Goal: Information Seeking & Learning: Learn about a topic

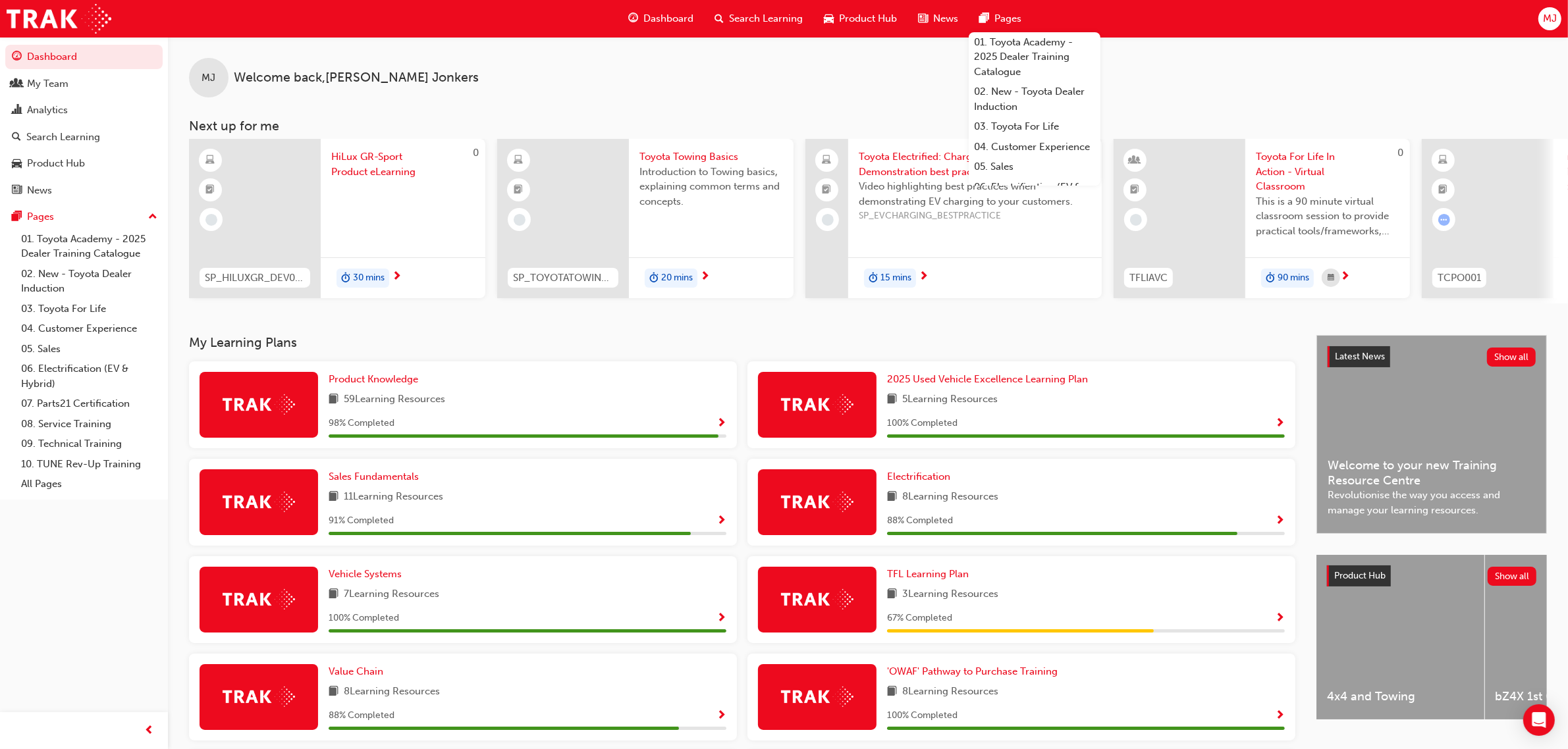
click at [759, 10] on div "Search Learning" at bounding box center [758, 19] width 110 height 27
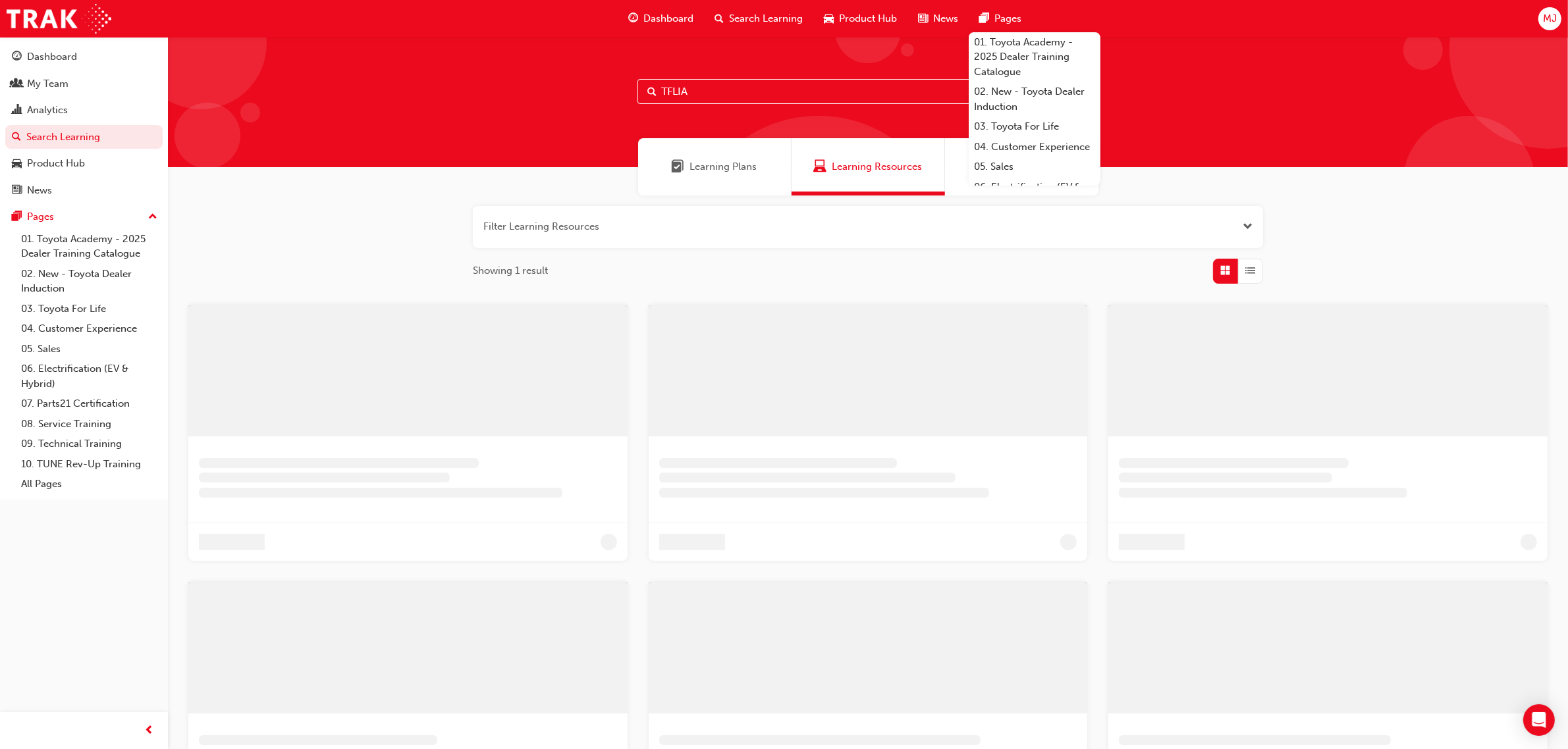
drag, startPoint x: 746, startPoint y: 91, endPoint x: 731, endPoint y: 91, distance: 15.0
click at [742, 91] on input "TFLIA" at bounding box center [867, 91] width 461 height 25
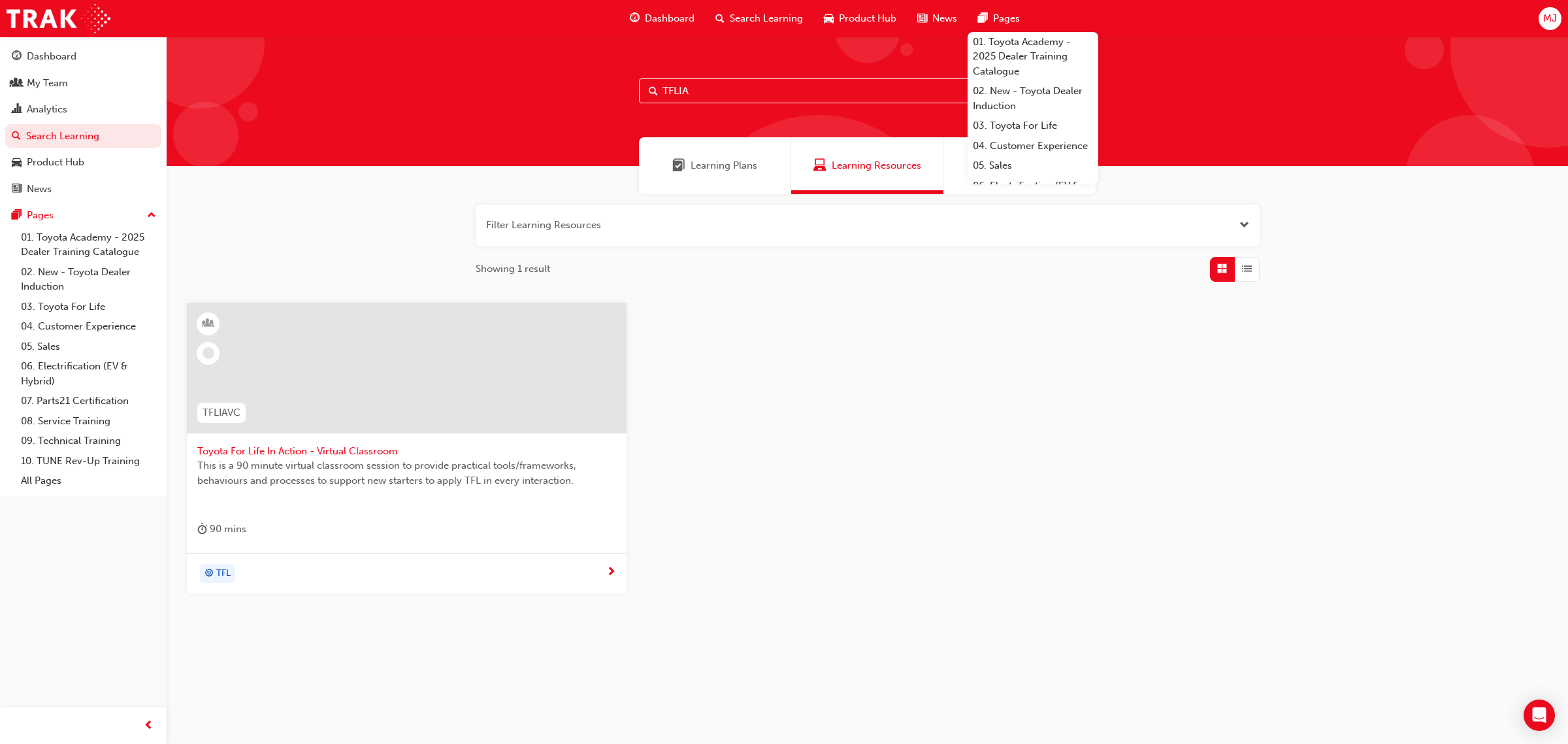
drag, startPoint x: 726, startPoint y: 91, endPoint x: 0, endPoint y: 161, distance: 729.4
click at [0, 161] on div "Dashboard My Team Analytics Search Learning Product Hub News Pages Pages 01. To…" at bounding box center [784, 372] width 1568 height 744
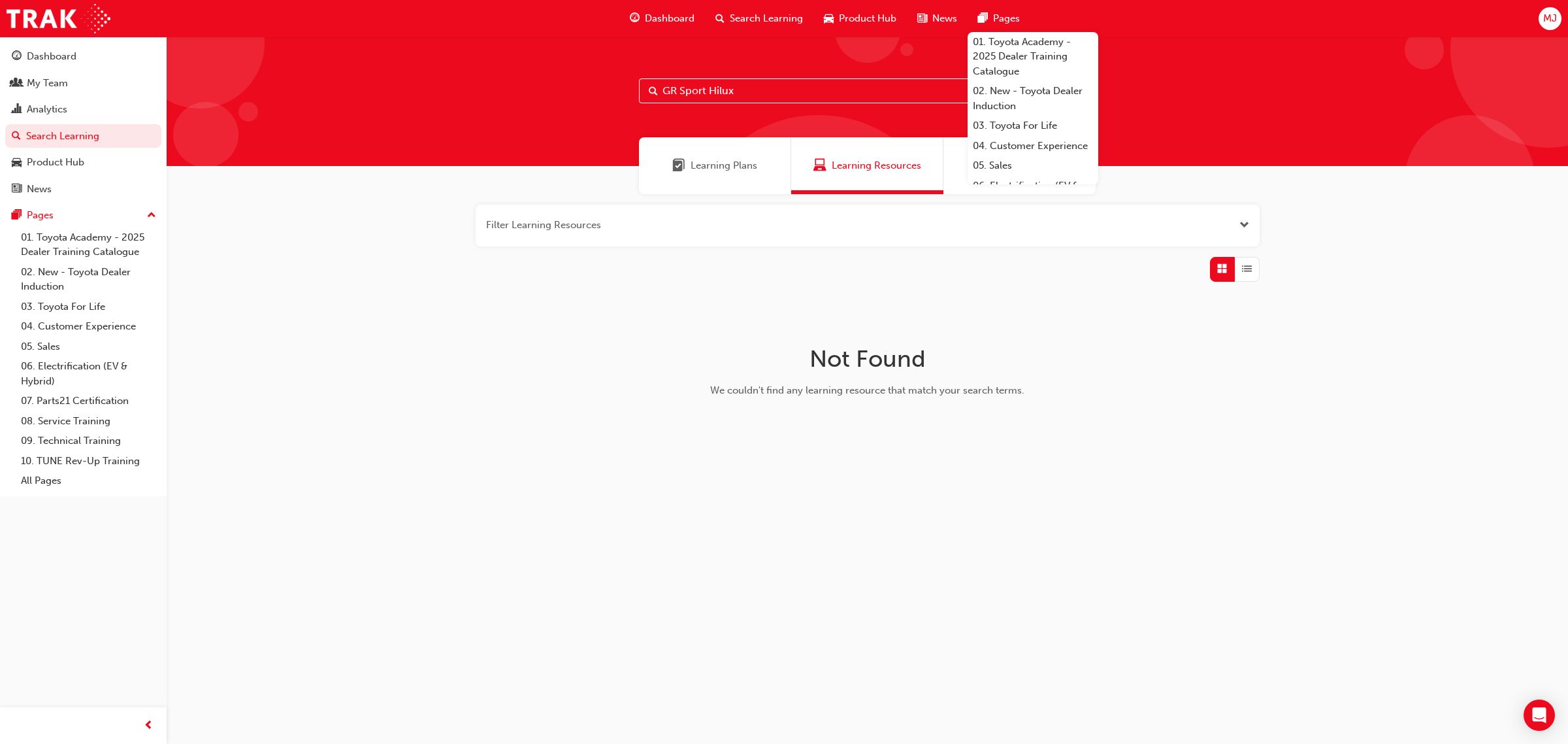
click at [717, 88] on input "GR Sport Hilux" at bounding box center [868, 91] width 457 height 24
drag, startPoint x: 677, startPoint y: 89, endPoint x: 746, endPoint y: 89, distance: 69.0
click at [681, 89] on input "GR Sport Hilux" at bounding box center [868, 91] width 457 height 24
drag, startPoint x: 796, startPoint y: 95, endPoint x: 165, endPoint y: 128, distance: 631.9
click at [165, 128] on div "Dashboard My Team Analytics Search Learning Product Hub News Pages Pages 01. To…" at bounding box center [784, 372] width 1568 height 744
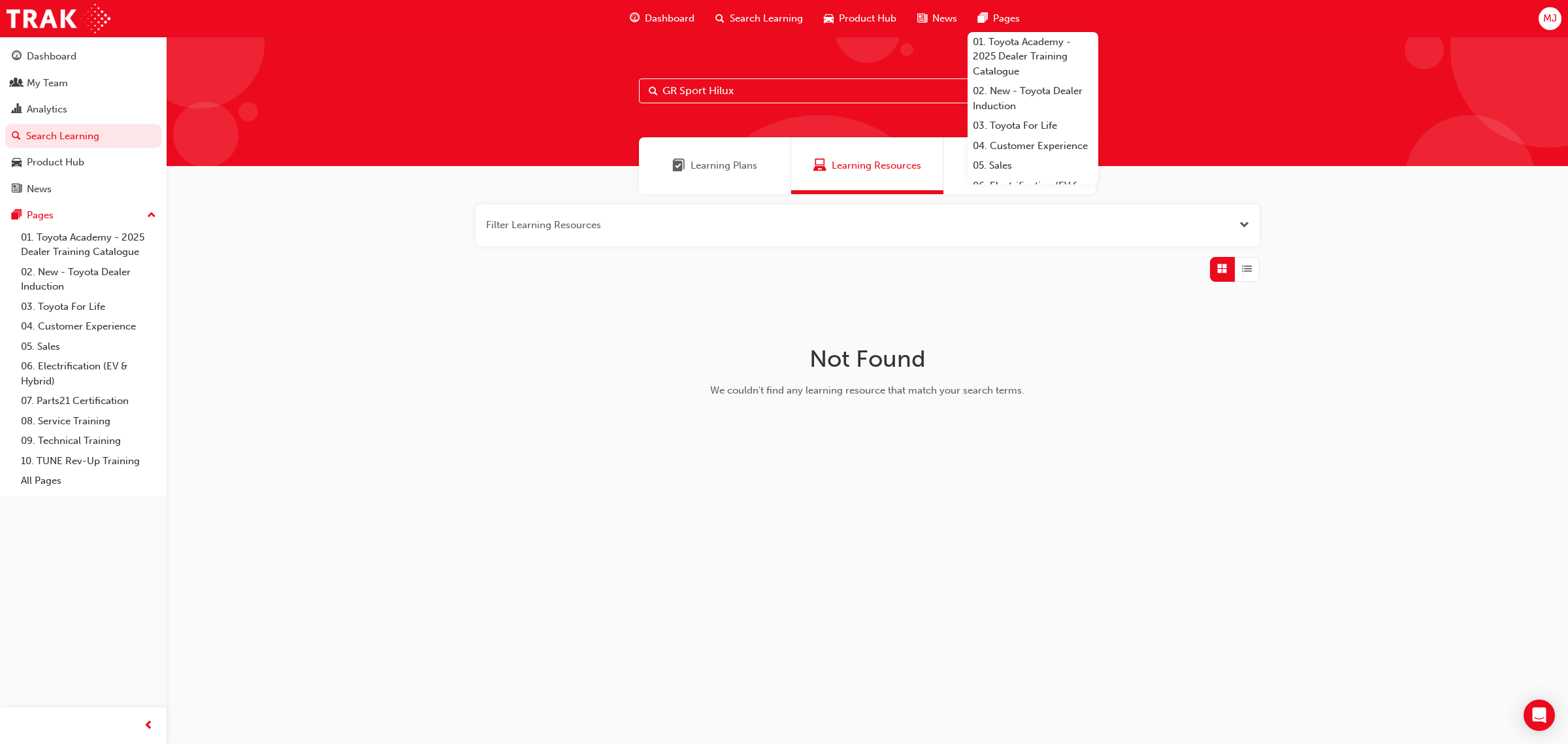
type input "\"
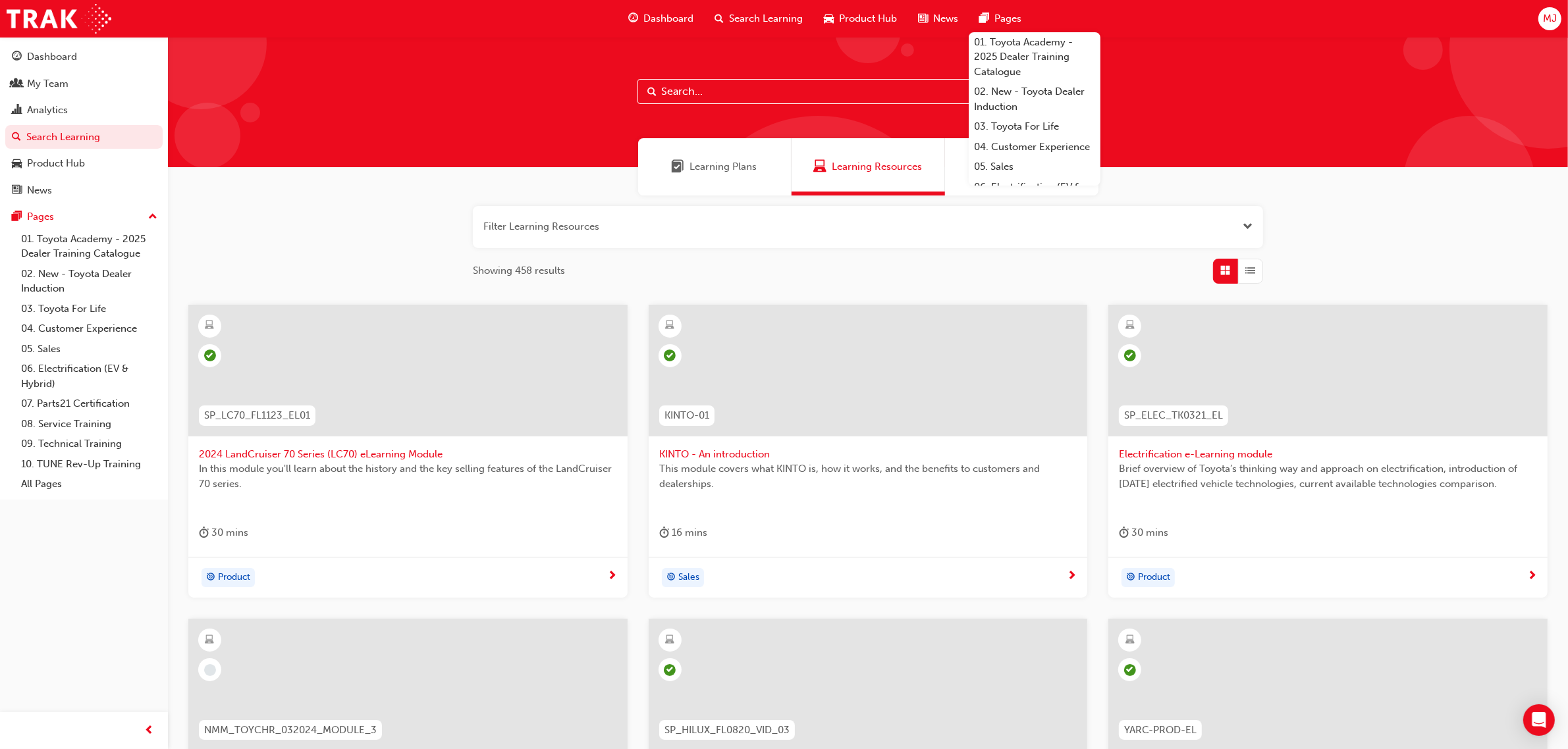
click at [771, 99] on input "text" at bounding box center [867, 91] width 461 height 25
drag, startPoint x: 374, startPoint y: 185, endPoint x: 398, endPoint y: 185, distance: 24.0
click at [374, 186] on div "Learning Plans Learning Resources Sessions" at bounding box center [868, 166] width 1400 height 57
click at [680, 81] on input "text" at bounding box center [867, 91] width 461 height 25
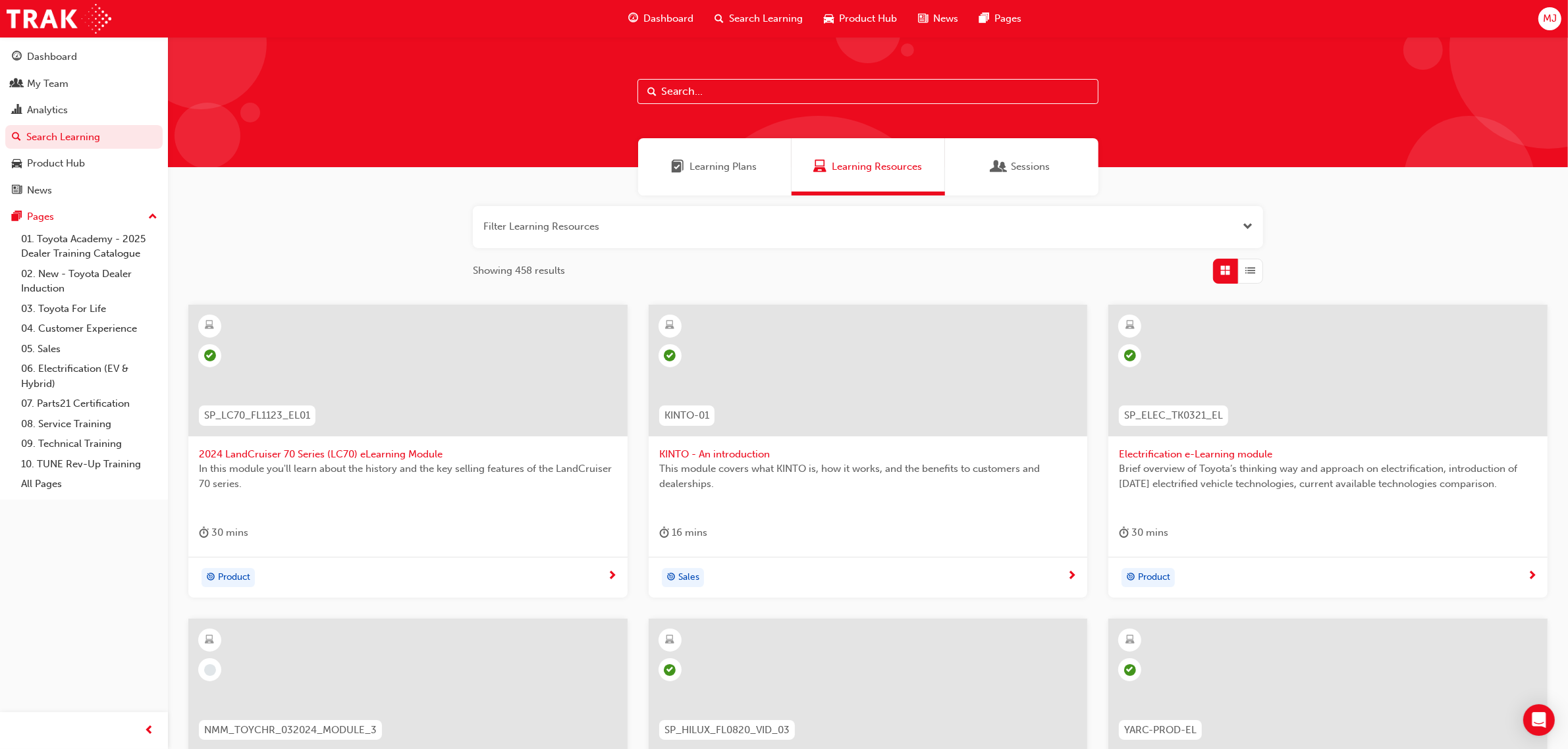
click at [761, 82] on input "text" at bounding box center [867, 91] width 461 height 25
click at [84, 55] on div "Dashboard" at bounding box center [84, 57] width 144 height 16
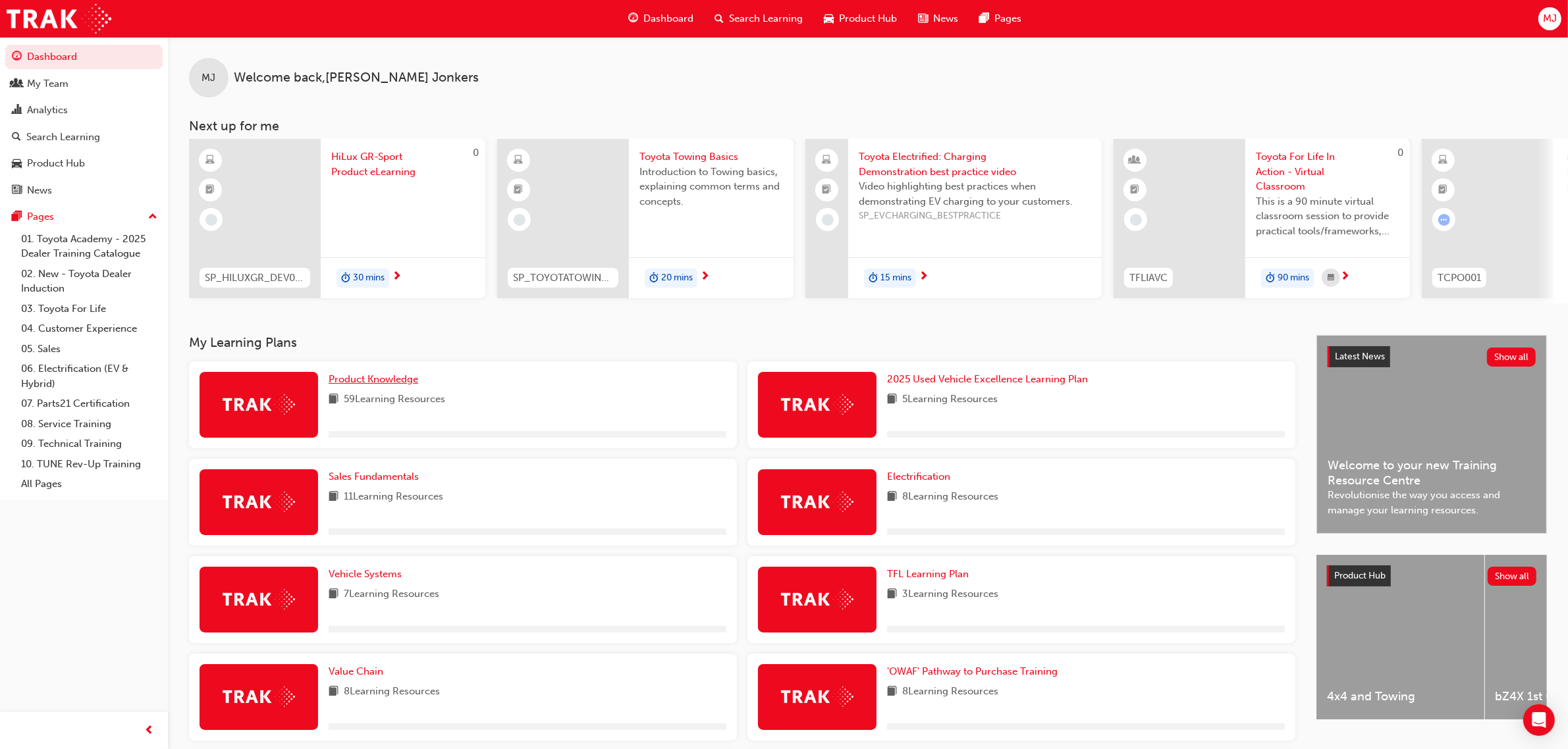
click at [358, 377] on link "Product Knowledge" at bounding box center [376, 380] width 95 height 16
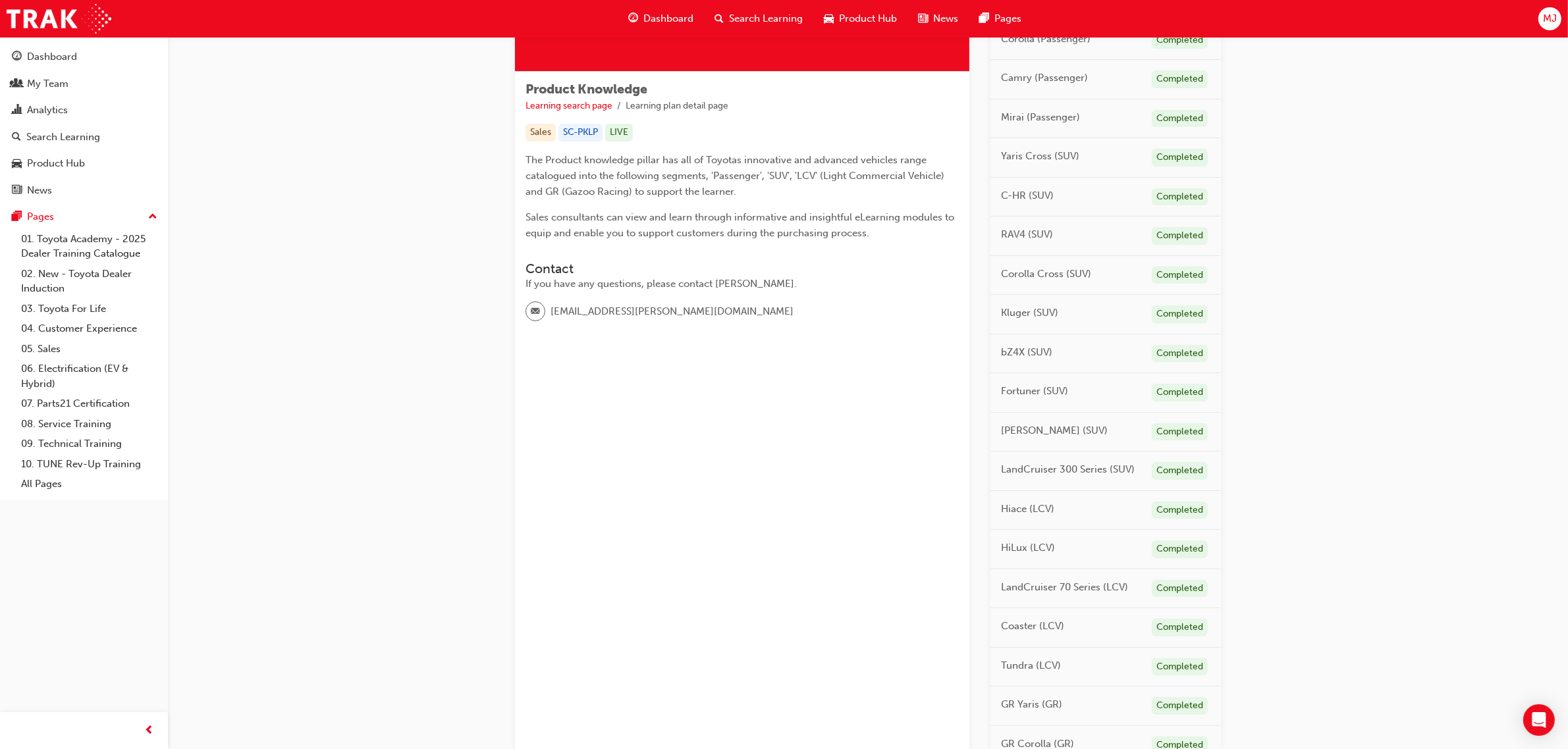
scroll to position [475, 0]
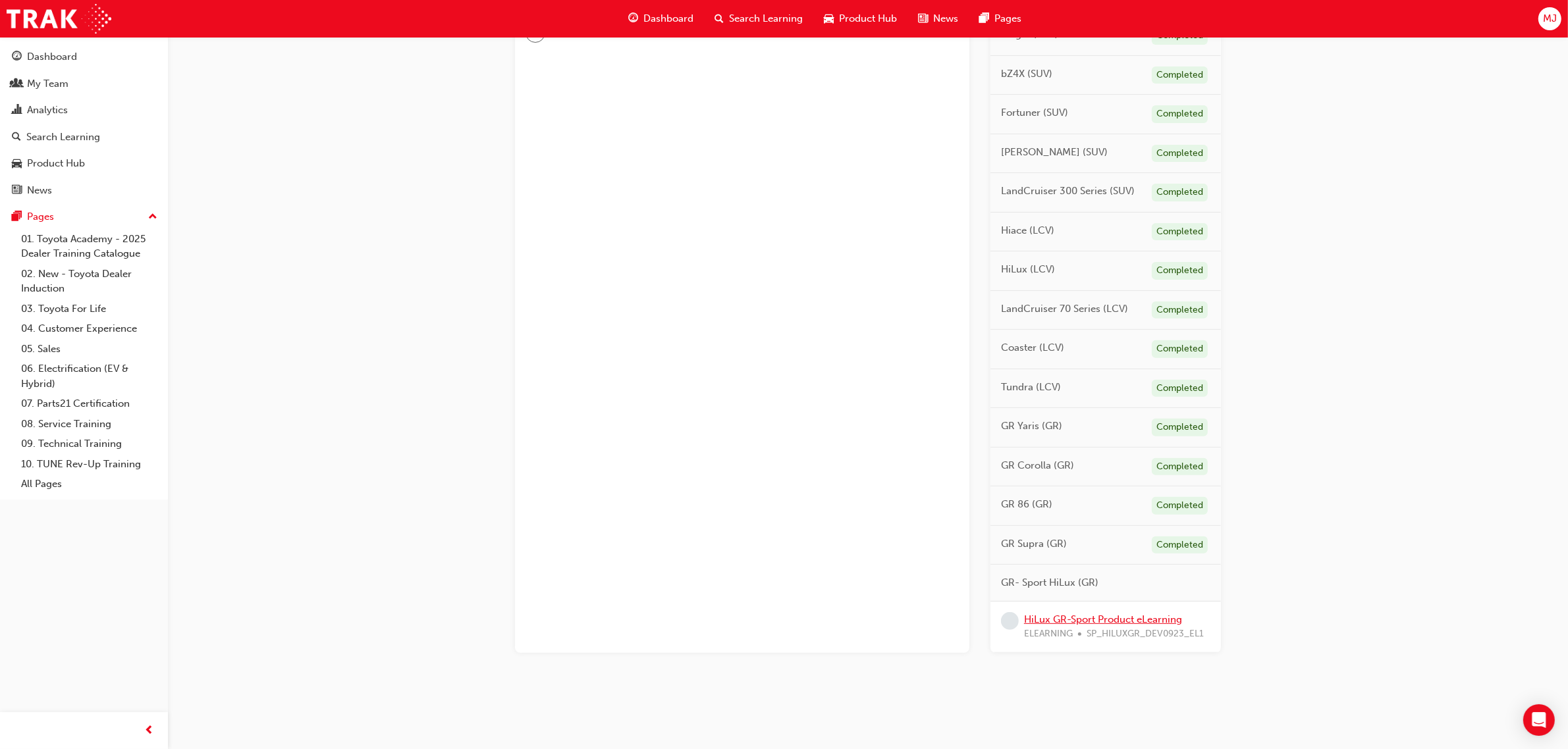
click at [1116, 619] on link "HiLux GR-Sport Product eLearning" at bounding box center [1103, 619] width 158 height 12
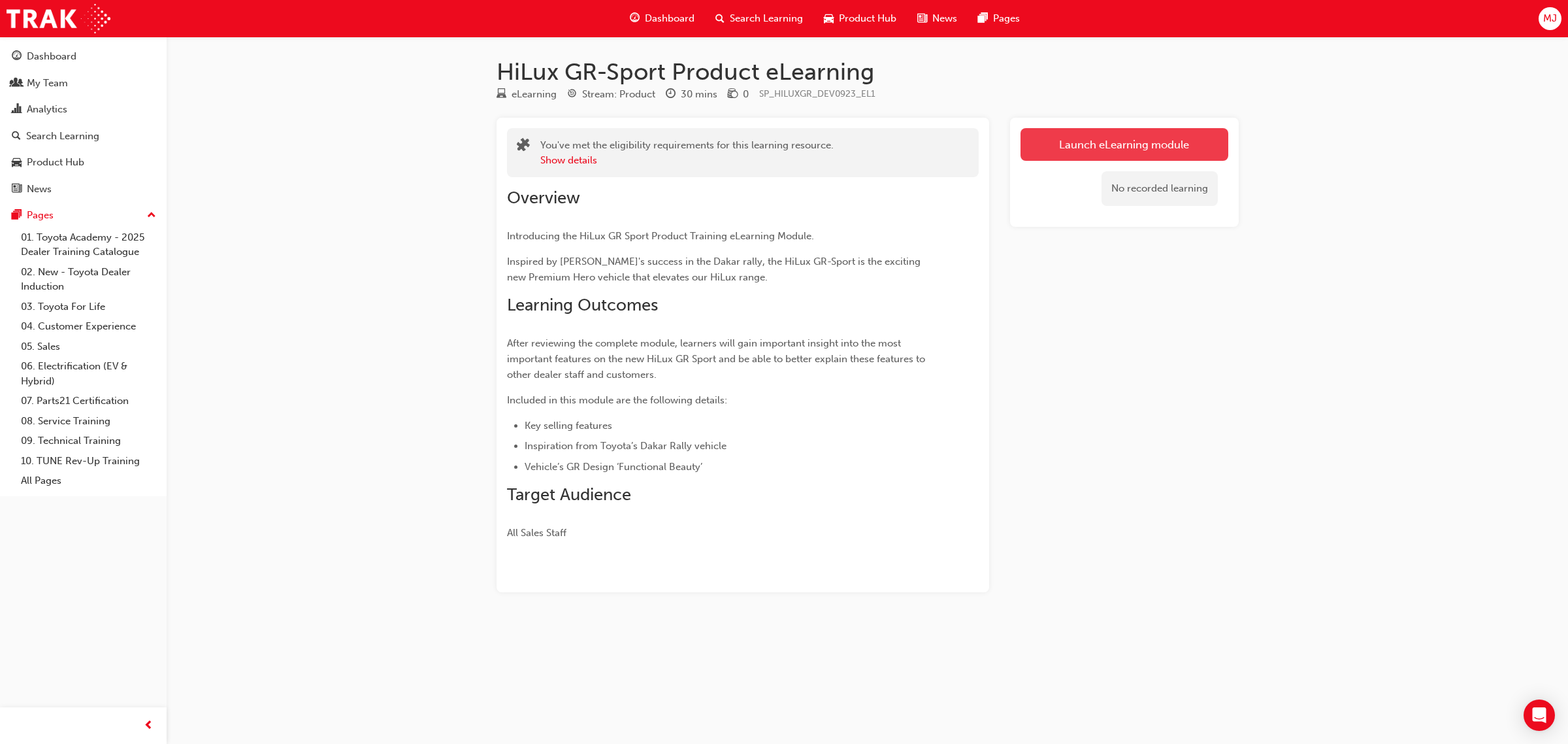
click at [1094, 144] on link "Launch eLearning module" at bounding box center [1124, 144] width 207 height 33
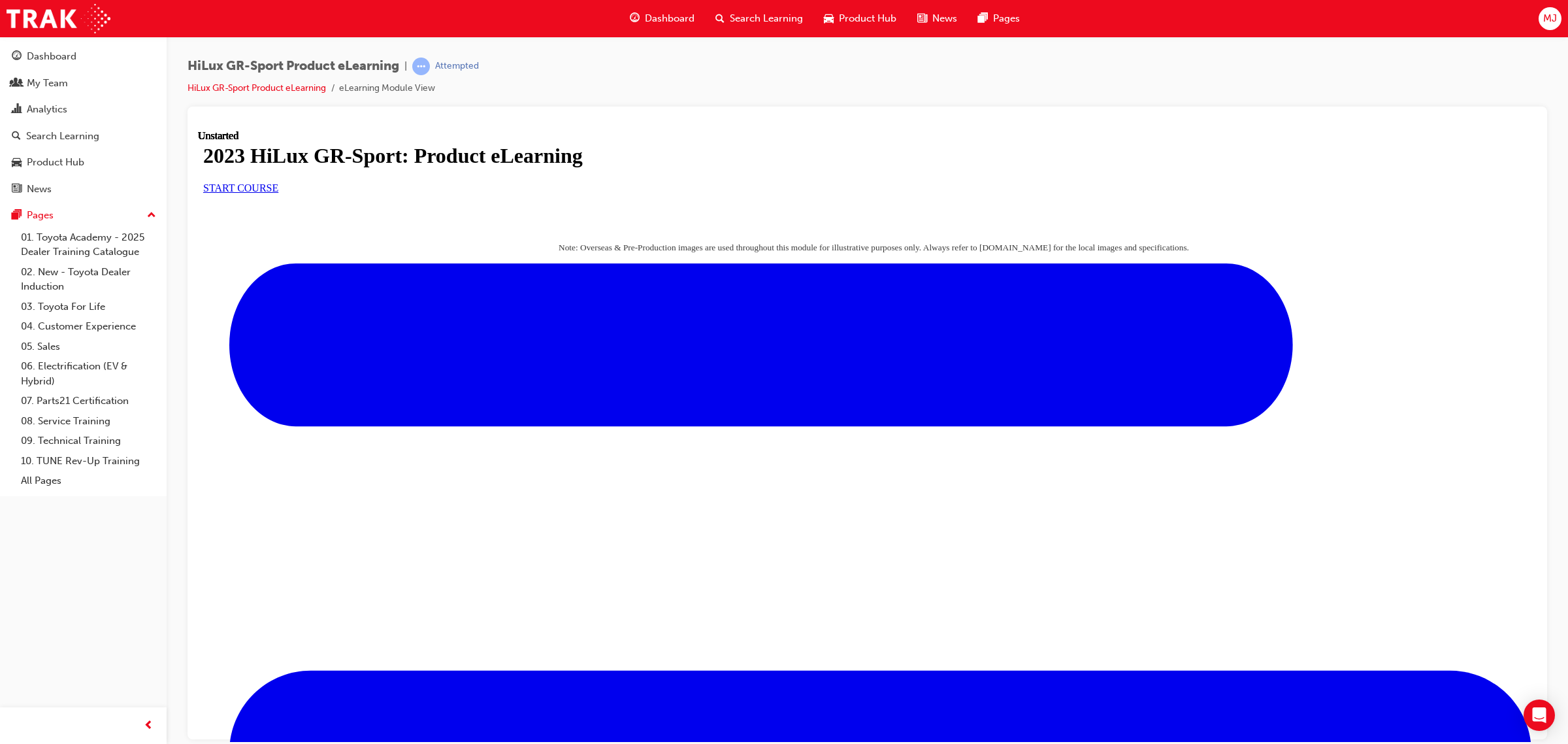
scroll to position [240, 0]
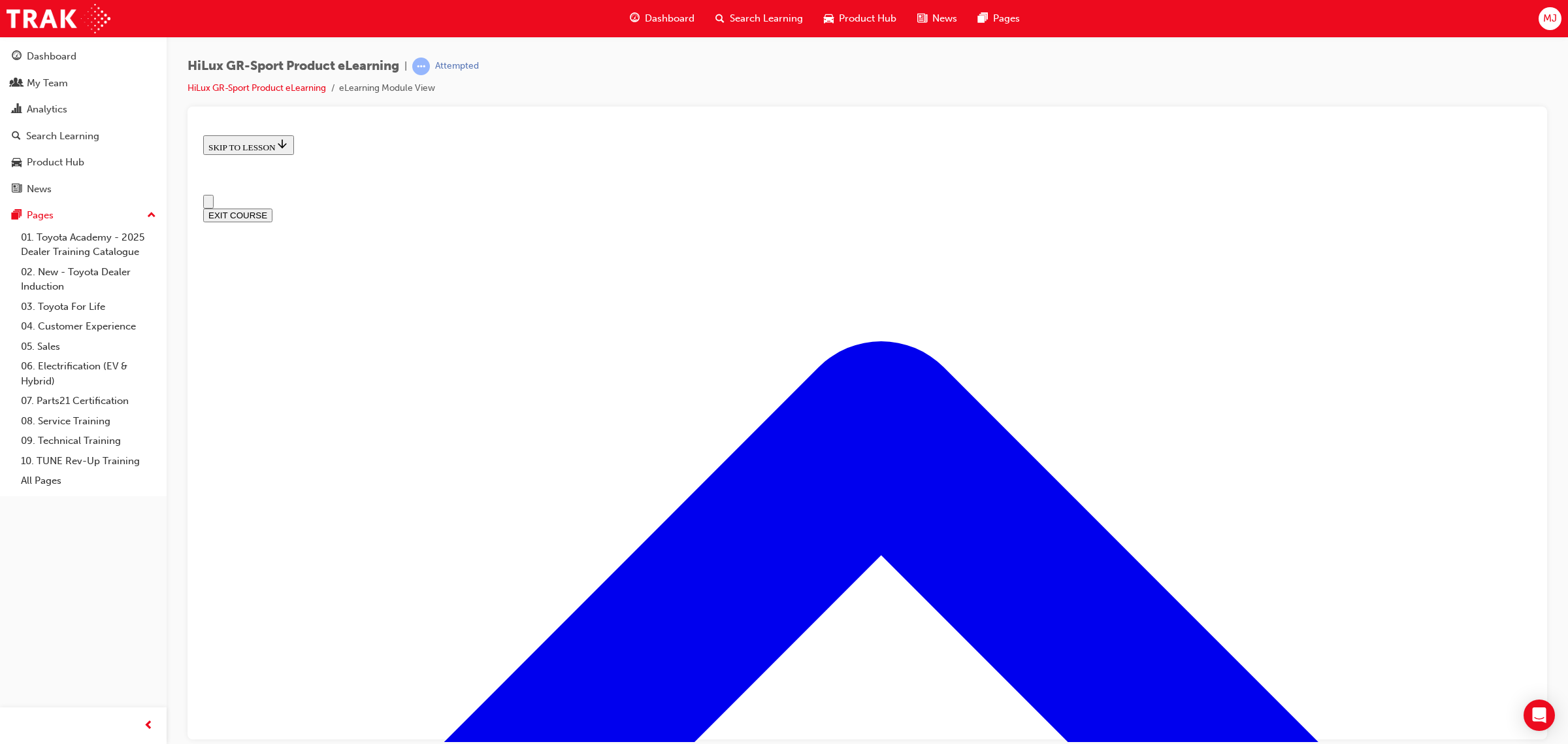
scroll to position [0, 0]
